Goal: Navigation & Orientation: Understand site structure

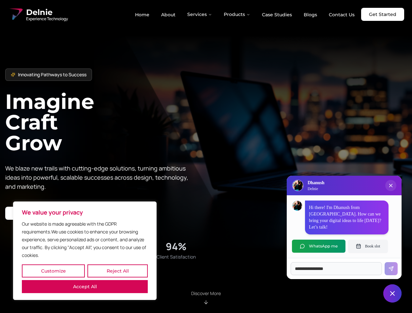
click at [53, 271] on button "Customize" at bounding box center [53, 270] width 63 height 13
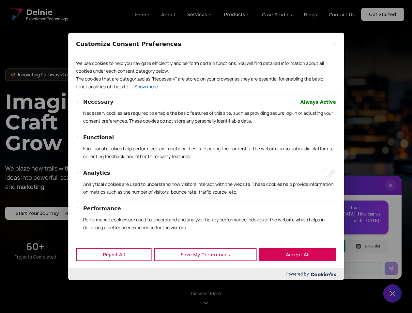
click at [117, 271] on div at bounding box center [206, 156] width 412 height 313
click at [85, 75] on p "We use cookies to help you navigate efficiently and perform certain functions. …" at bounding box center [206, 67] width 260 height 16
click at [206, 156] on div "We use cookies to help you navigate efficiently and perform certain functions. …" at bounding box center [205, 147] width 275 height 185
click at [200, 14] on div at bounding box center [206, 156] width 412 height 313
click at [237, 14] on div at bounding box center [206, 156] width 412 height 313
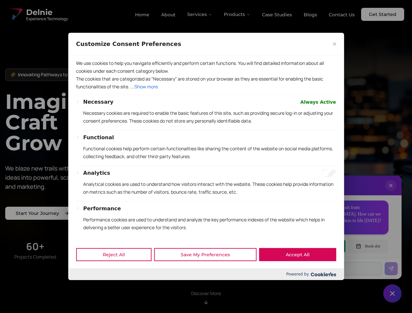
click at [391, 192] on div at bounding box center [206, 156] width 412 height 313
click at [319, 246] on div "Reject All Save My Preferences Accept All" at bounding box center [205, 255] width 275 height 28
click at [368, 246] on div at bounding box center [206, 156] width 412 height 313
click at [392, 293] on div at bounding box center [206, 156] width 412 height 313
